Goal: Book appointment/travel/reservation

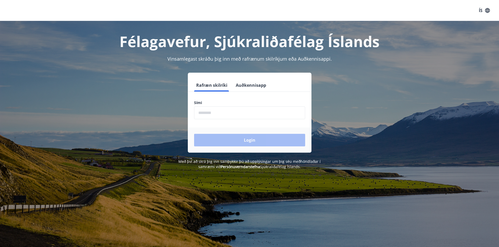
click at [222, 110] on input "phone" at bounding box center [249, 113] width 111 height 13
type input "********"
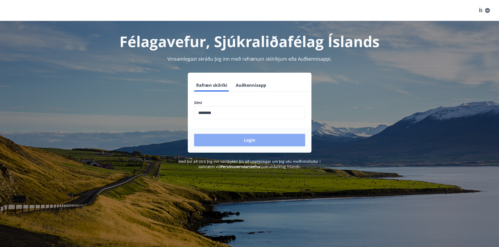
click at [223, 139] on button "Login" at bounding box center [249, 140] width 111 height 13
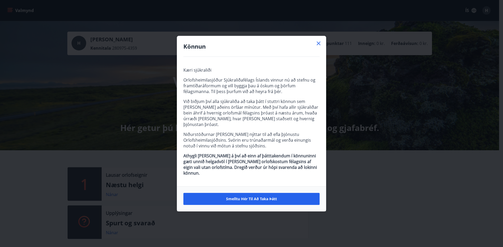
click at [319, 47] on icon at bounding box center [318, 43] width 6 height 6
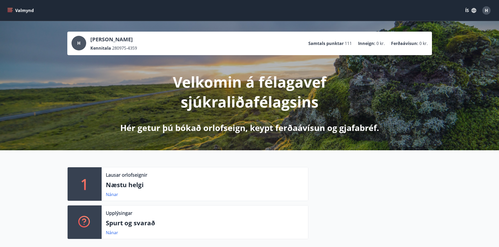
click at [130, 190] on div "Lausar orlofseignir Næstu helgi Nánar" at bounding box center [205, 185] width 206 height 34
click at [114, 195] on link "Nánar" at bounding box center [112, 195] width 12 height 6
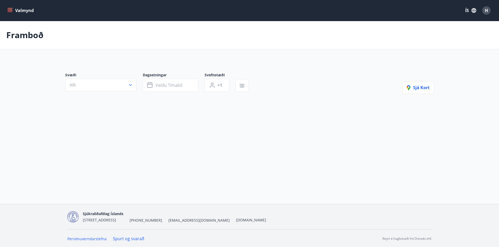
type input "*"
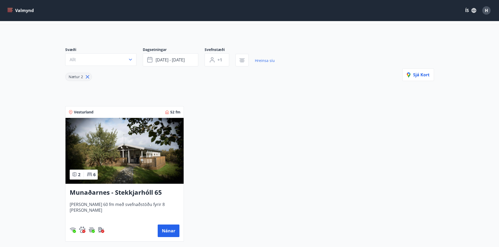
scroll to position [52, 0]
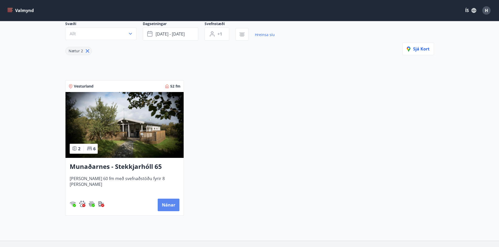
click at [168, 206] on button "Nánar" at bounding box center [169, 205] width 22 height 13
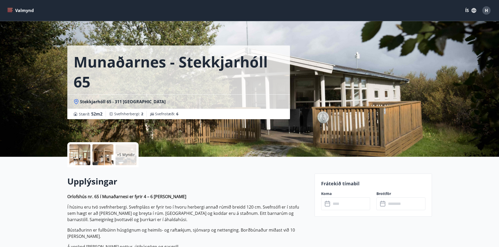
click at [328, 206] on icon at bounding box center [328, 204] width 6 height 6
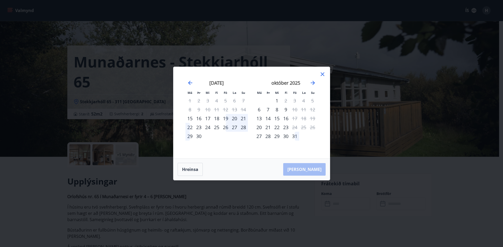
click at [226, 118] on div "19" at bounding box center [225, 118] width 9 height 9
click at [226, 119] on div "19" at bounding box center [225, 118] width 9 height 9
click at [236, 118] on div "20" at bounding box center [234, 118] width 9 height 9
click at [224, 119] on div "19" at bounding box center [225, 118] width 9 height 9
click at [196, 128] on div "23" at bounding box center [198, 127] width 9 height 9
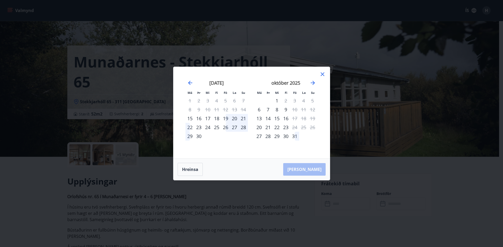
click at [201, 128] on div "23" at bounding box center [198, 127] width 9 height 9
click at [207, 128] on div "24" at bounding box center [207, 127] width 9 height 9
click at [195, 173] on button "Hreinsa" at bounding box center [190, 169] width 25 height 13
click at [323, 75] on icon at bounding box center [322, 74] width 6 height 6
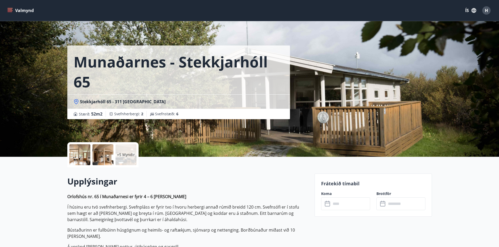
click at [14, 8] on button "Valmynd" at bounding box center [21, 10] width 30 height 9
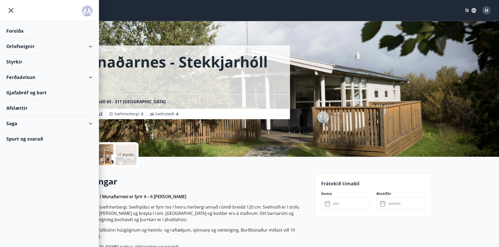
click at [92, 45] on div "Orlofseignir" at bounding box center [49, 46] width 86 height 15
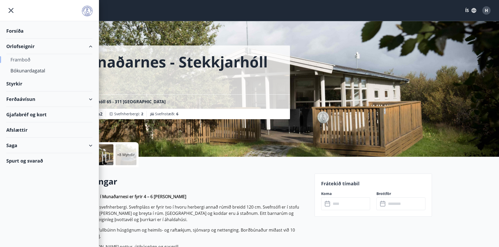
click at [26, 60] on div "Framboð" at bounding box center [49, 59] width 78 height 11
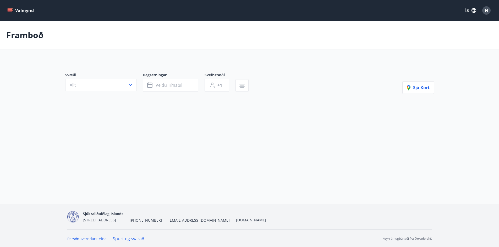
click at [26, 60] on main "Framboð Svæði Allt Dagsetningar Veldu tímabil Svefnstæði +1 Sjá kort" at bounding box center [249, 72] width 499 height 102
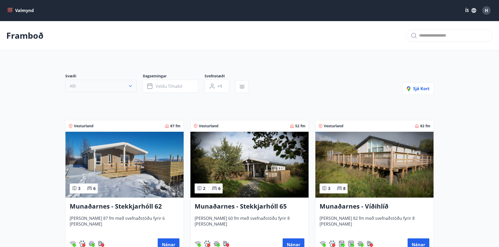
click at [131, 87] on icon "button" at bounding box center [130, 86] width 5 height 5
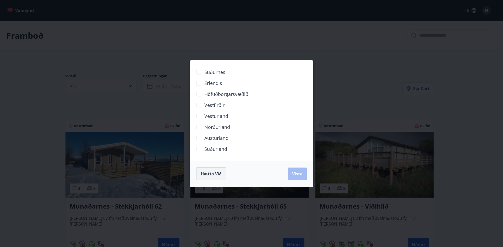
click at [204, 175] on span "Hætta við" at bounding box center [211, 174] width 21 height 6
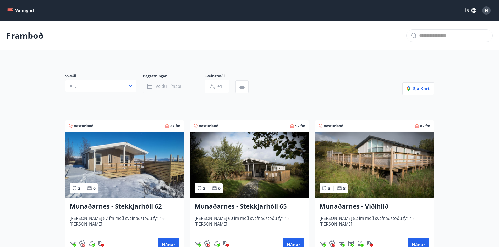
click at [172, 89] on span "Veldu tímabil" at bounding box center [169, 87] width 27 height 6
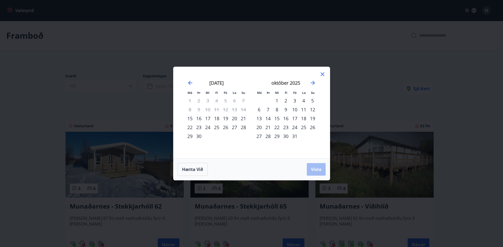
click at [226, 118] on div "19" at bounding box center [225, 118] width 9 height 9
click at [242, 120] on div "21" at bounding box center [243, 118] width 9 height 9
click at [312, 167] on span "Vista" at bounding box center [316, 170] width 10 height 6
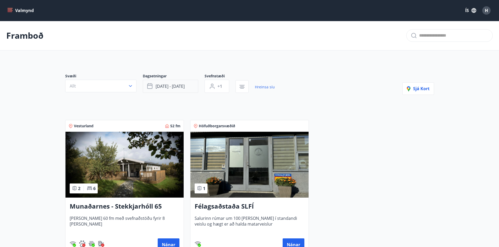
click at [157, 85] on span "[DATE] - [DATE]" at bounding box center [170, 87] width 29 height 6
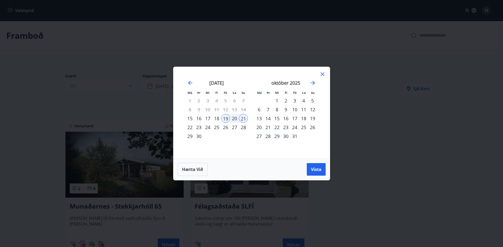
click at [243, 127] on div "28" at bounding box center [243, 127] width 9 height 9
click at [314, 167] on span "Vista" at bounding box center [316, 170] width 10 height 6
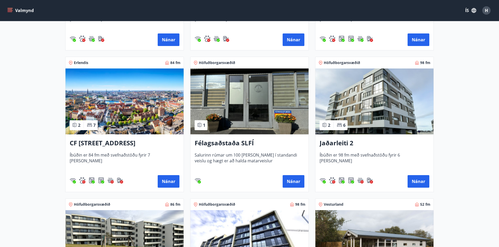
scroll to position [209, 0]
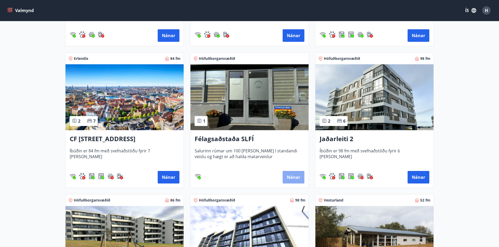
click at [288, 175] on button "Nánar" at bounding box center [294, 177] width 22 height 13
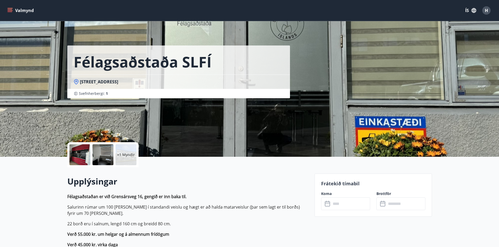
click at [341, 206] on input "text" at bounding box center [350, 204] width 39 height 13
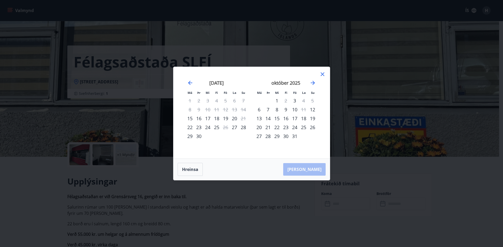
click at [244, 129] on div "28" at bounding box center [243, 127] width 9 height 9
click at [323, 77] on icon at bounding box center [322, 74] width 6 height 6
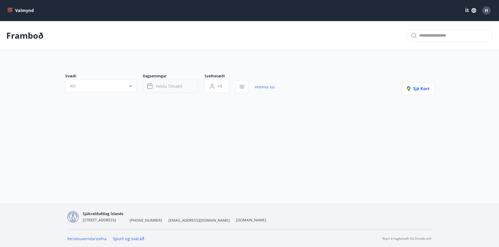
click at [161, 86] on span "Veldu tímabil" at bounding box center [169, 87] width 27 height 6
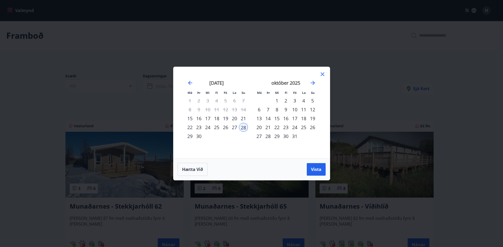
click at [226, 119] on div "19" at bounding box center [225, 118] width 9 height 9
click at [244, 119] on div "21" at bounding box center [243, 118] width 9 height 9
click at [312, 169] on span "Vista" at bounding box center [316, 170] width 10 height 6
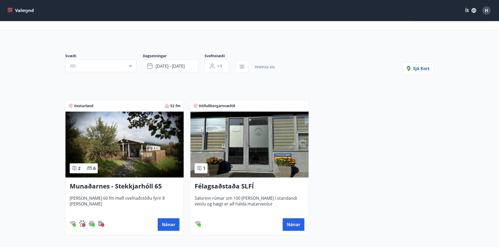
scroll to position [52, 0]
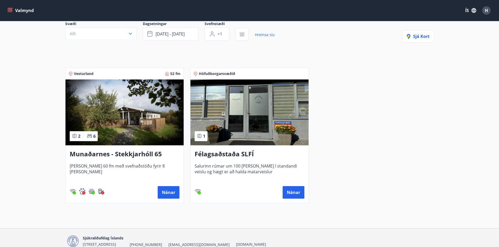
click at [123, 150] on h3 "Munaðarnes - Stekkjarhóll 65" at bounding box center [125, 154] width 110 height 9
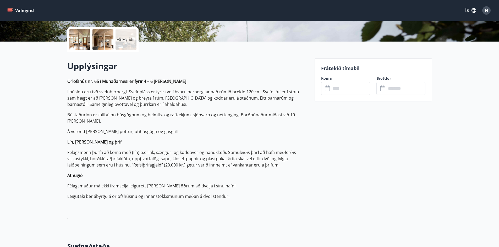
scroll to position [52, 0]
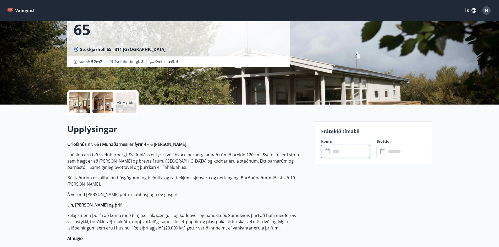
click at [345, 151] on input "text" at bounding box center [350, 151] width 39 height 13
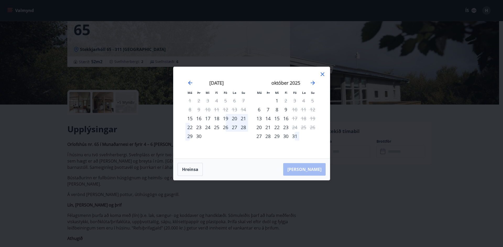
click at [225, 128] on div "26" at bounding box center [225, 127] width 9 height 9
click at [242, 128] on div "28" at bounding box center [243, 127] width 9 height 9
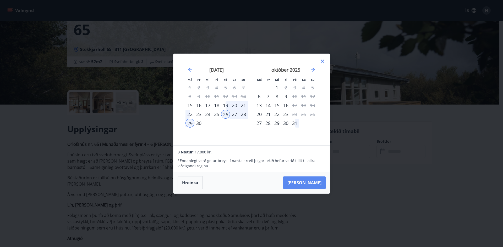
click at [310, 178] on button "[PERSON_NAME]" at bounding box center [304, 183] width 42 height 13
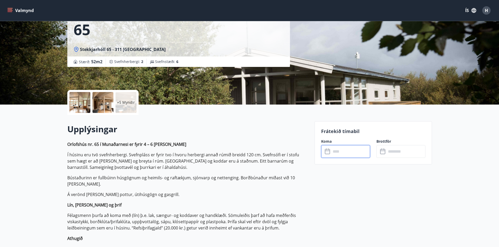
type input "******"
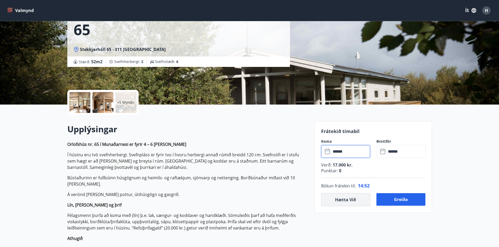
click at [346, 200] on button "Hætta við" at bounding box center [345, 200] width 49 height 13
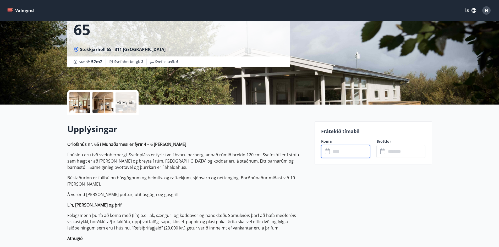
click at [337, 152] on input "text" at bounding box center [350, 151] width 39 height 13
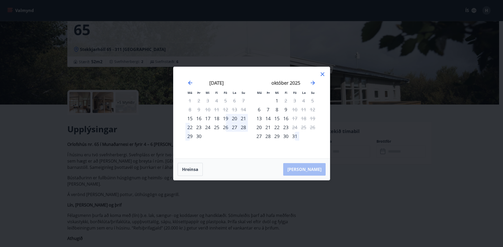
click at [227, 119] on div "19" at bounding box center [225, 118] width 9 height 9
click at [245, 119] on div "21" at bounding box center [243, 118] width 9 height 9
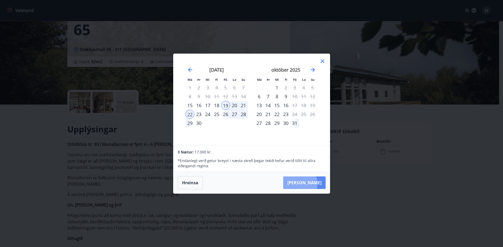
click at [316, 184] on button "[PERSON_NAME]" at bounding box center [304, 183] width 42 height 13
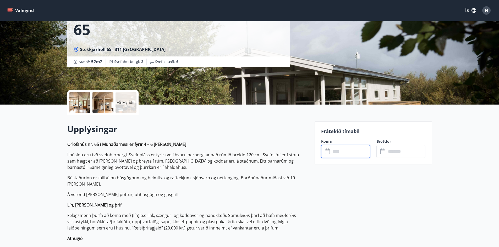
type input "******"
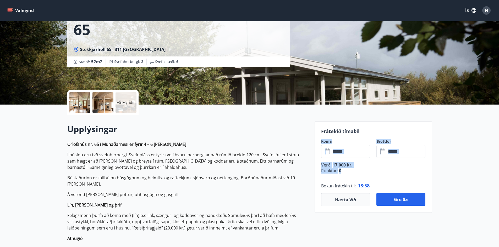
drag, startPoint x: 340, startPoint y: 170, endPoint x: 319, endPoint y: 139, distance: 37.8
click at [319, 139] on div "Frátekið tímabil Koma ​ ****** ​ Brottför ​ ****** ​ Verð : 17.000 kr. Punktar …" at bounding box center [372, 167] width 117 height 92
click at [285, 132] on h2 "Upplýsingar" at bounding box center [187, 130] width 241 height 12
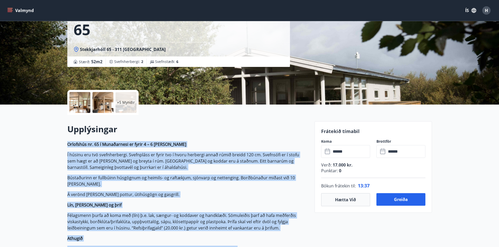
drag, startPoint x: 321, startPoint y: 131, endPoint x: 191, endPoint y: 135, distance: 130.4
click at [191, 135] on h2 "Upplýsingar" at bounding box center [187, 130] width 241 height 12
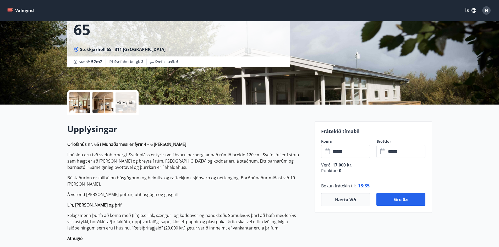
drag, startPoint x: 191, startPoint y: 135, endPoint x: 194, endPoint y: 135, distance: 3.1
drag, startPoint x: 194, startPoint y: 135, endPoint x: 168, endPoint y: 127, distance: 27.2
click at [168, 127] on h2 "Upplýsingar" at bounding box center [187, 130] width 241 height 12
click at [399, 203] on button "Greiða" at bounding box center [400, 200] width 49 height 13
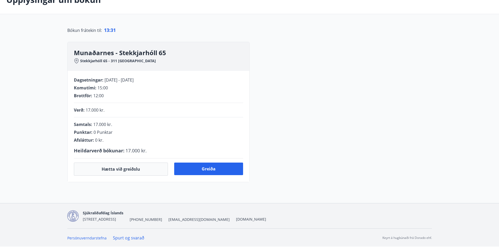
scroll to position [52, 0]
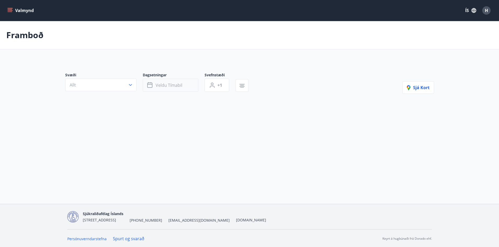
click at [183, 86] on button "Veldu tímabil" at bounding box center [171, 85] width 56 height 13
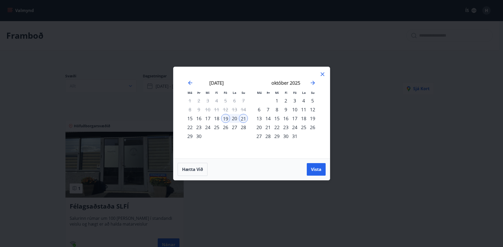
click at [295, 112] on div "10" at bounding box center [294, 109] width 9 height 9
click at [314, 112] on div "12" at bounding box center [312, 109] width 9 height 9
click at [315, 169] on span "Vista" at bounding box center [316, 170] width 10 height 6
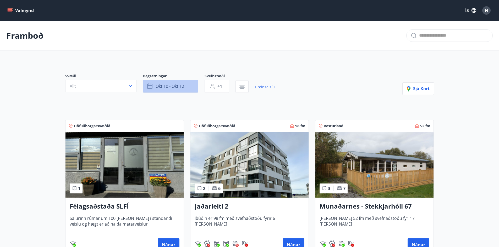
click at [170, 85] on span "okt 10 - okt 12" at bounding box center [170, 87] width 29 height 6
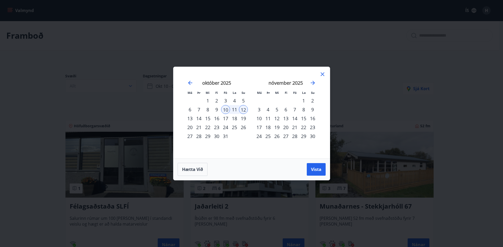
click at [323, 76] on icon at bounding box center [322, 74] width 6 height 6
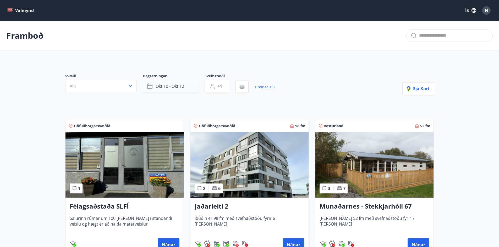
click at [173, 87] on span "okt 10 - okt 12" at bounding box center [170, 87] width 29 height 6
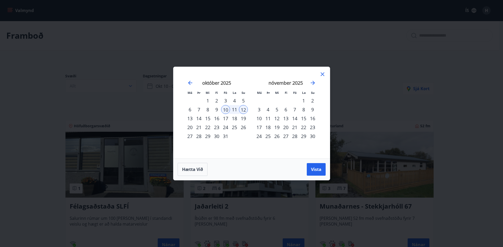
click at [323, 75] on icon at bounding box center [322, 74] width 6 height 6
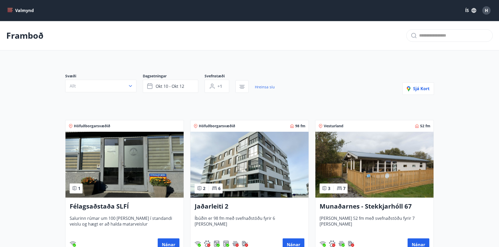
click at [9, 8] on icon "menu" at bounding box center [11, 8] width 6 height 1
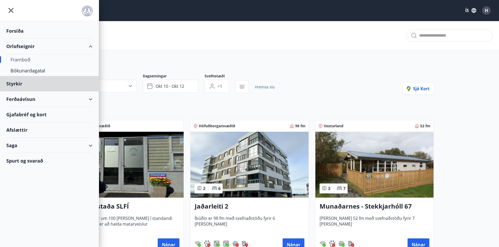
click at [13, 31] on div "Forsíða" at bounding box center [49, 30] width 86 height 15
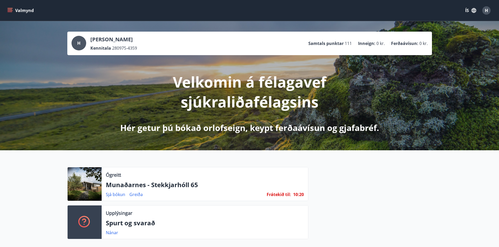
click at [13, 12] on button "Valmynd" at bounding box center [21, 10] width 30 height 9
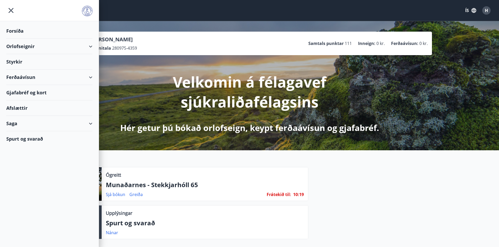
click at [86, 11] on img at bounding box center [87, 11] width 10 height 10
